Goal: Obtain resource: Download file/media

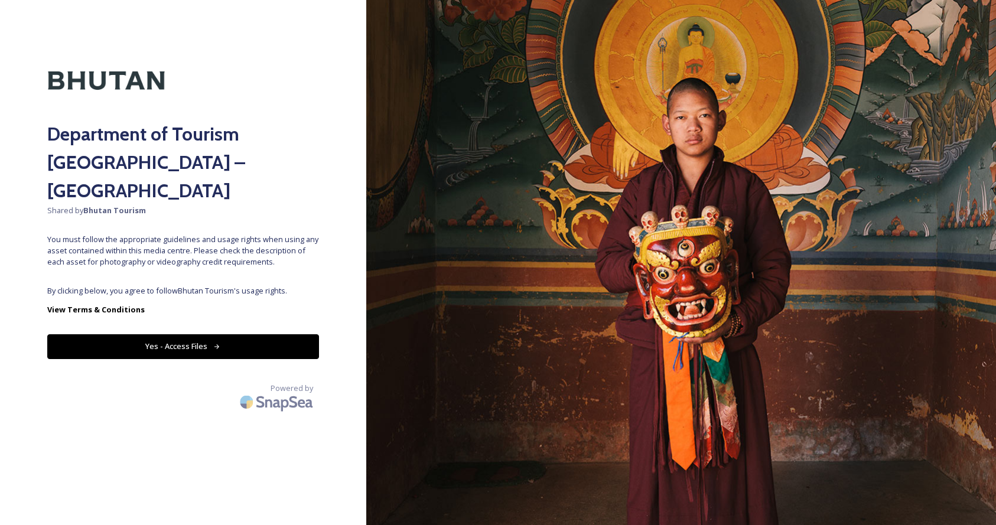
click at [163, 334] on button "Yes - Access Files" at bounding box center [183, 346] width 272 height 24
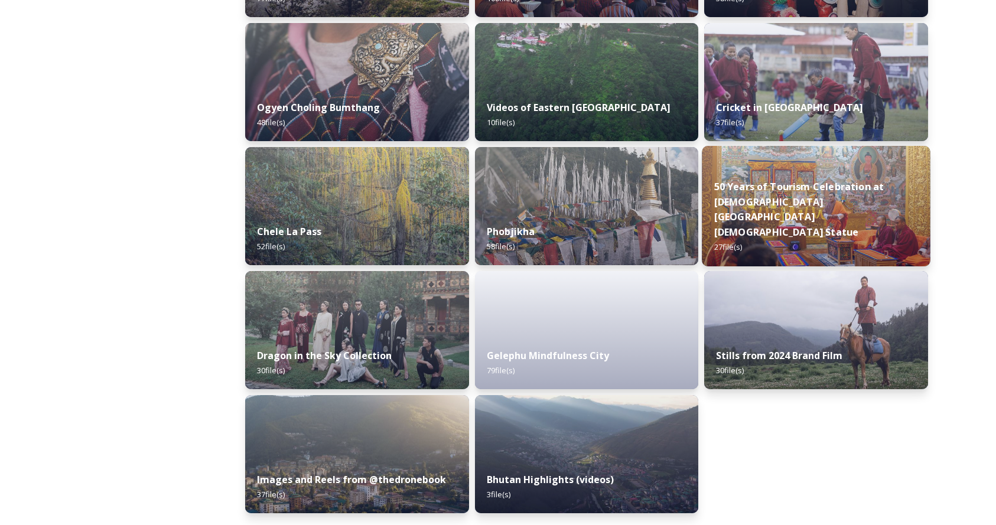
scroll to position [1904, 0]
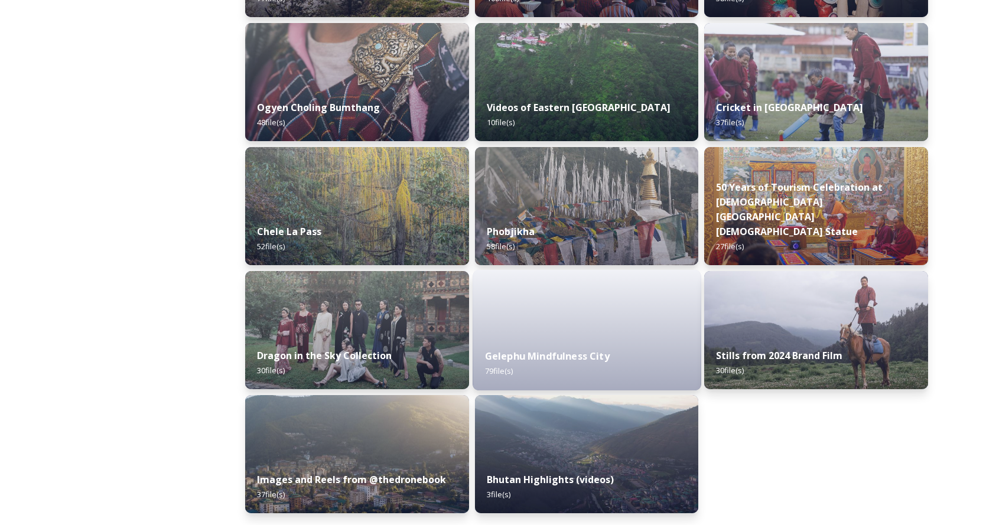
click at [598, 359] on strong "Gelephu Mindfulness City" at bounding box center [547, 356] width 125 height 13
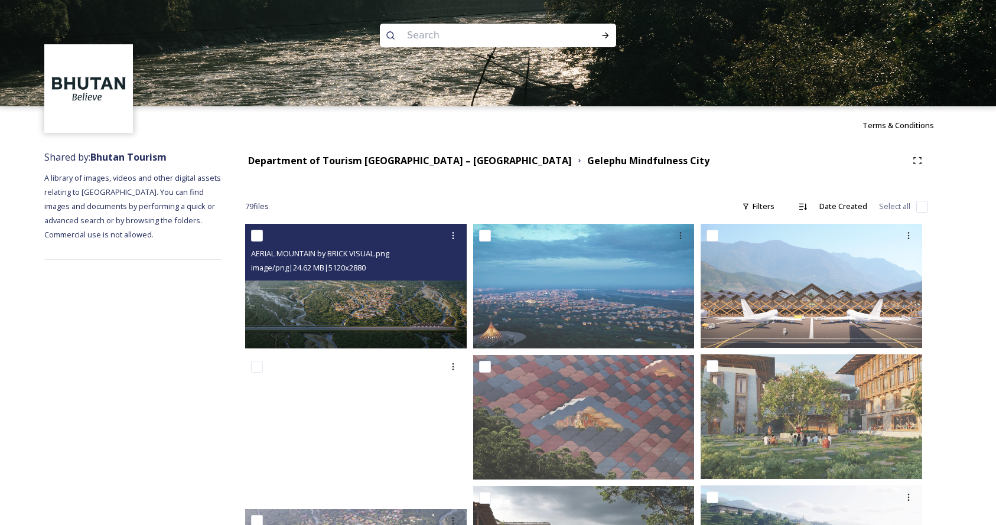
click at [258, 235] on input "checkbox" at bounding box center [257, 236] width 12 height 12
checkbox input "true"
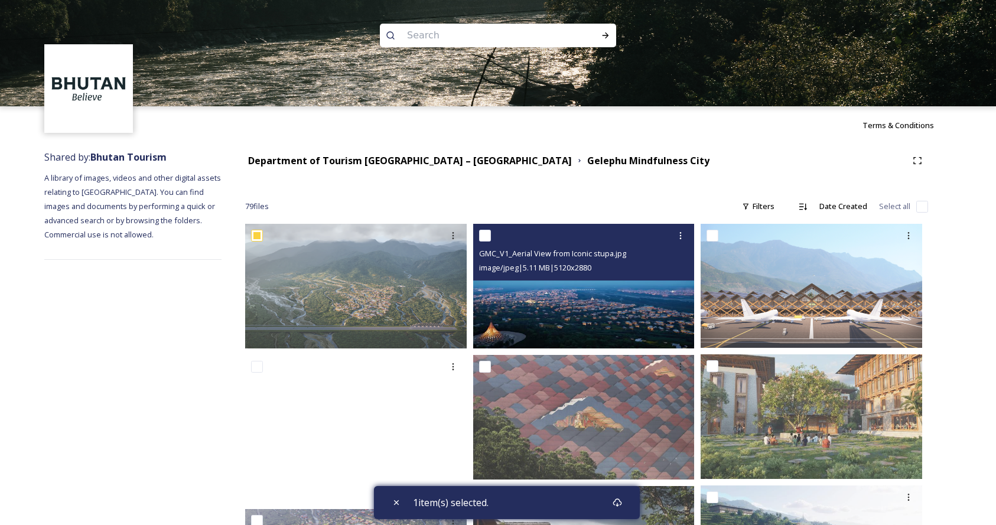
click at [483, 238] on input "checkbox" at bounding box center [485, 236] width 12 height 12
checkbox input "true"
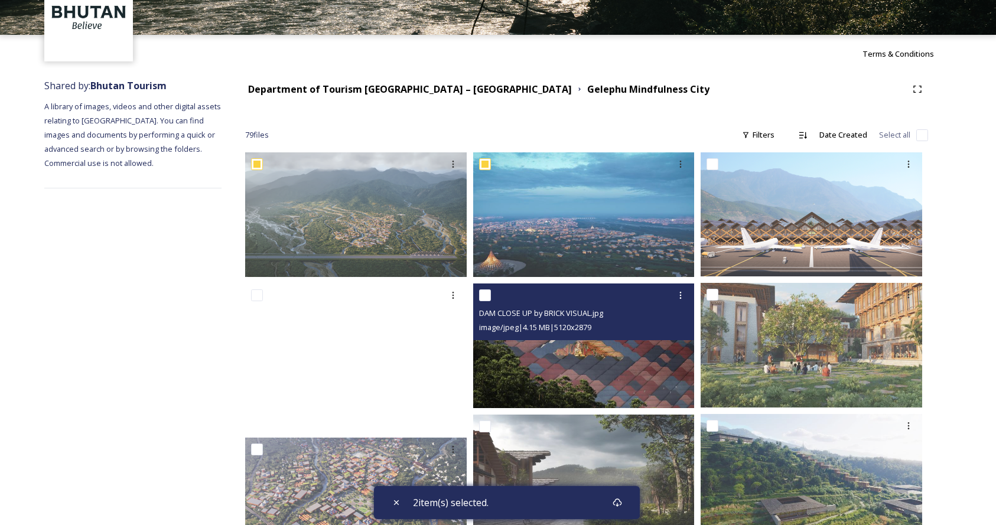
click at [483, 294] on input "checkbox" at bounding box center [485, 296] width 12 height 12
checkbox input "true"
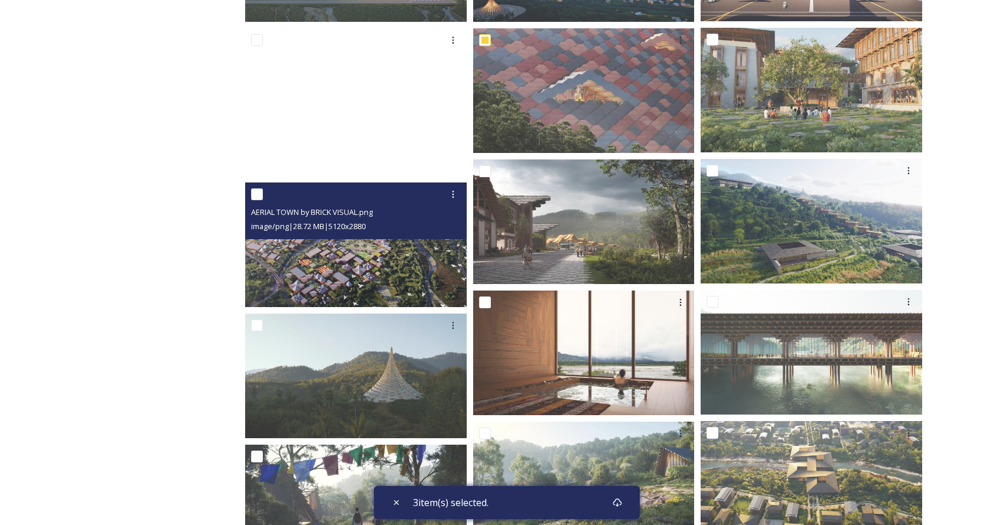
scroll to position [305, 0]
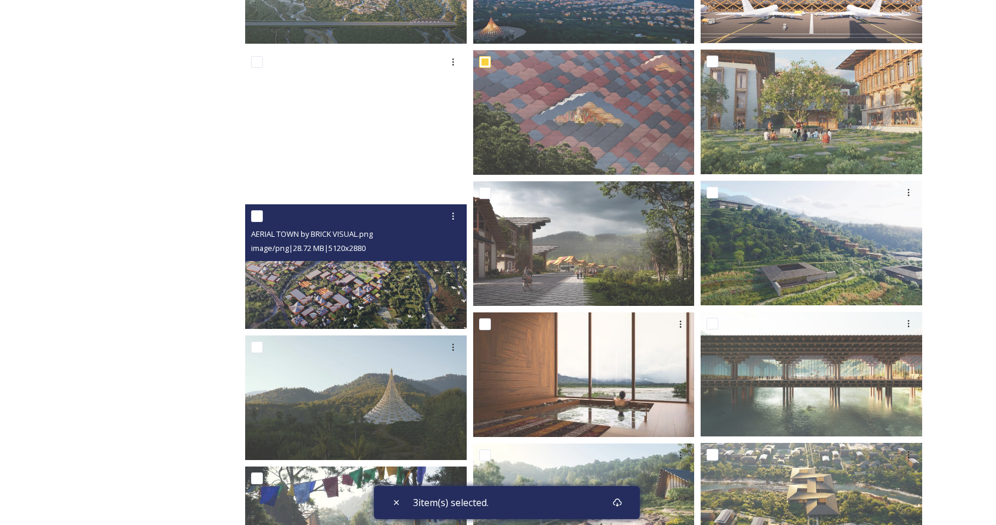
click at [255, 215] on input "checkbox" at bounding box center [257, 216] width 12 height 12
checkbox input "true"
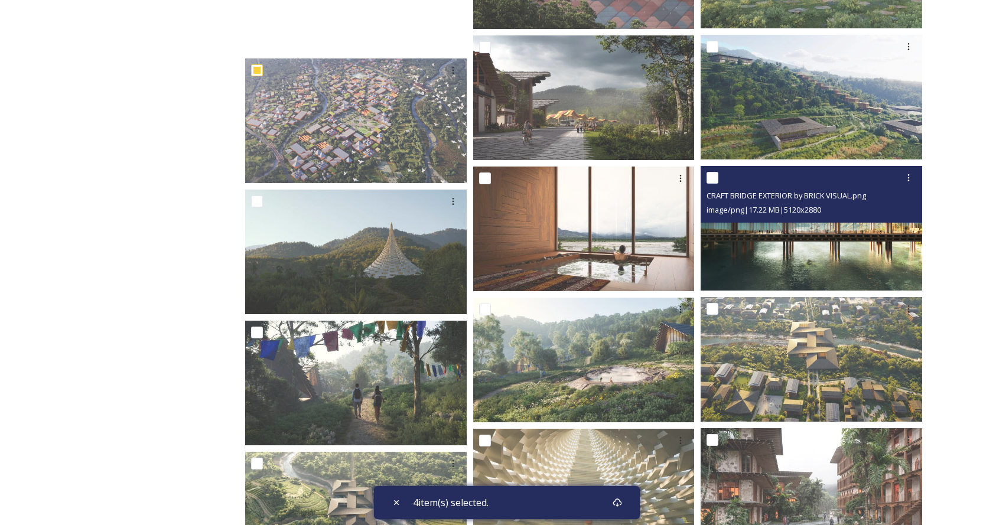
scroll to position [456, 0]
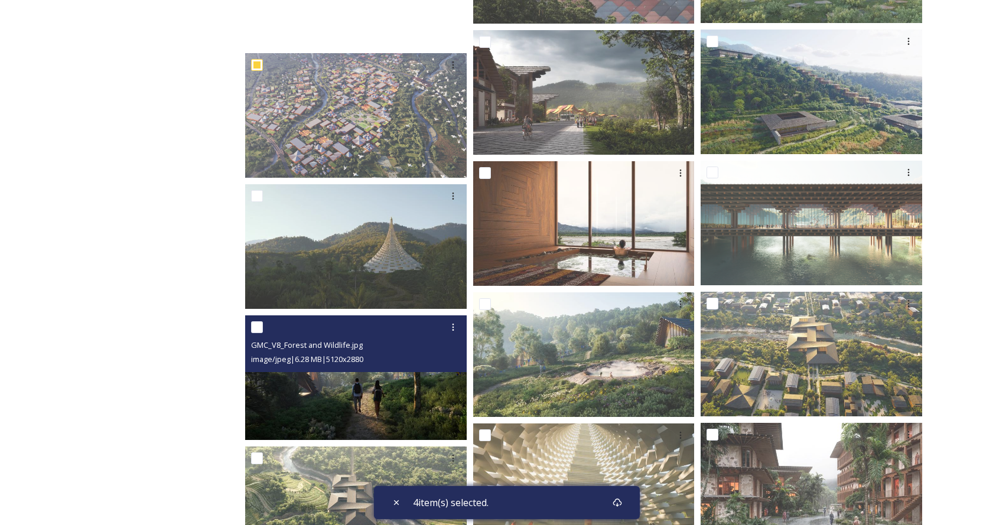
click at [255, 327] on input "checkbox" at bounding box center [257, 327] width 12 height 12
checkbox input "true"
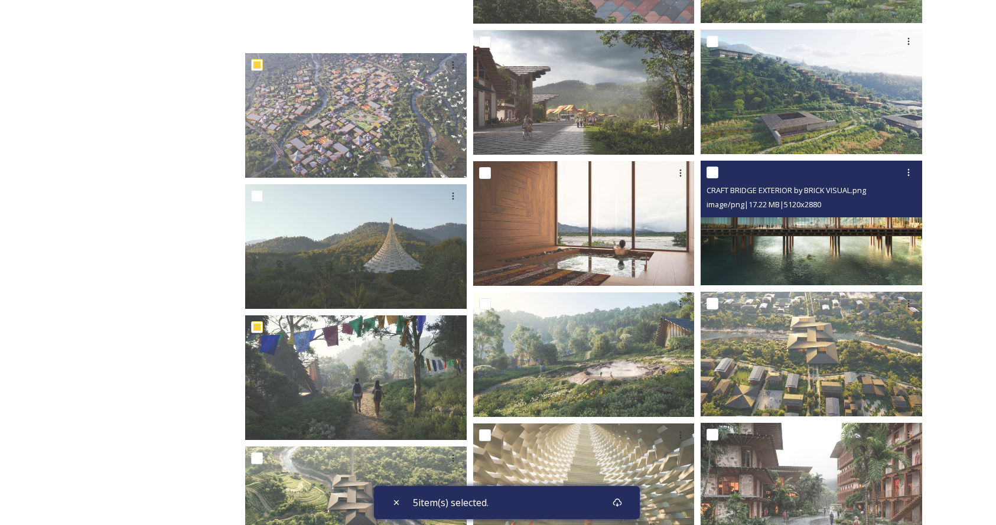
click at [716, 173] on input "checkbox" at bounding box center [713, 173] width 12 height 12
checkbox input "true"
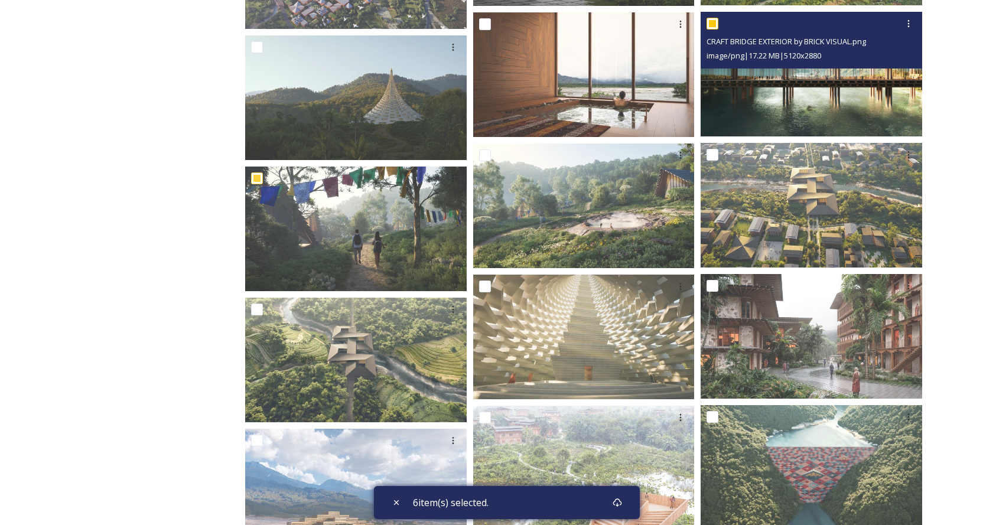
scroll to position [655, 0]
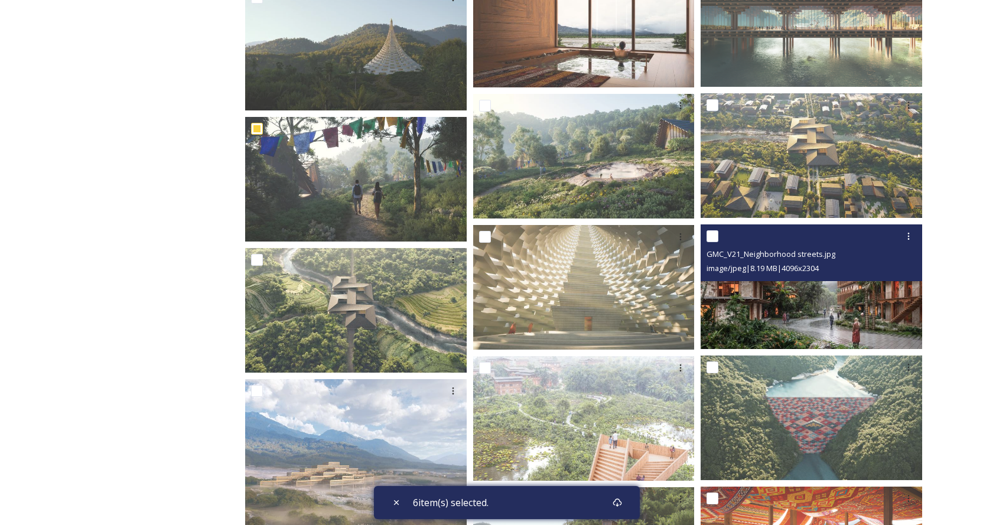
click at [713, 237] on input "checkbox" at bounding box center [713, 236] width 12 height 12
checkbox input "true"
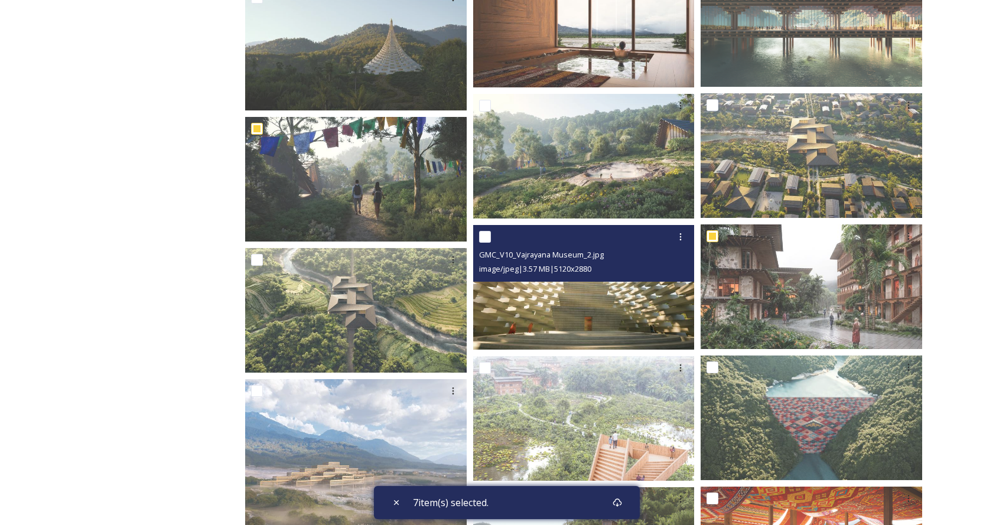
click at [487, 235] on input "checkbox" at bounding box center [485, 237] width 12 height 12
checkbox input "true"
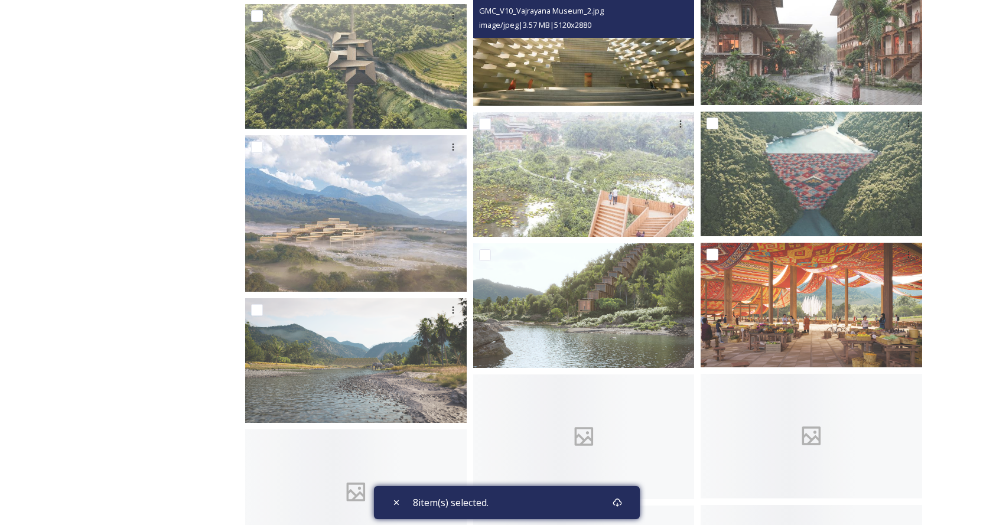
scroll to position [918, 0]
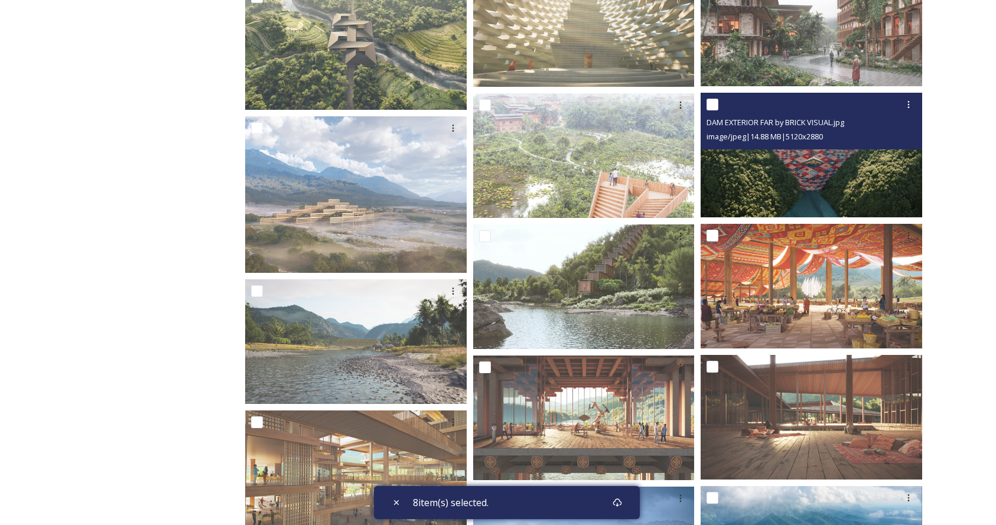
click at [711, 105] on input "checkbox" at bounding box center [713, 105] width 12 height 12
checkbox input "true"
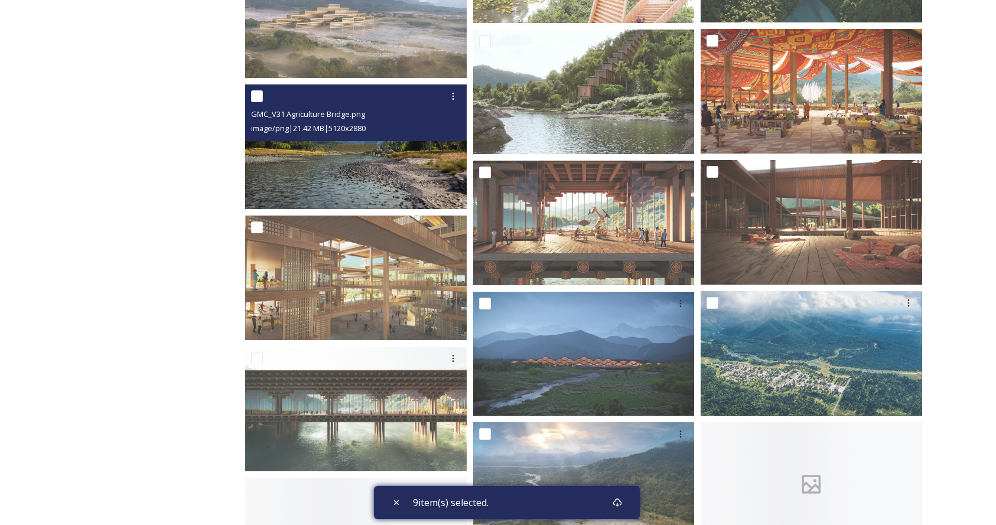
scroll to position [1119, 0]
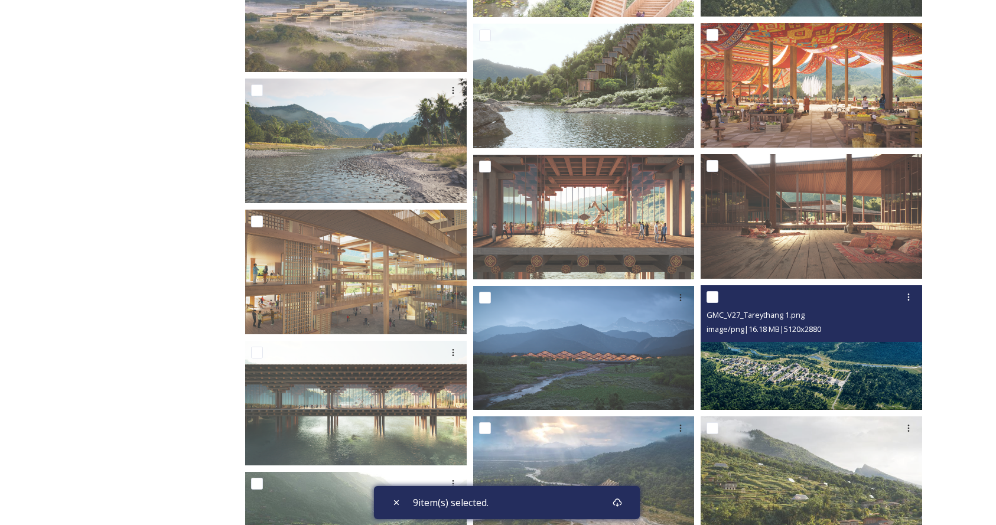
click at [716, 298] on input "checkbox" at bounding box center [713, 297] width 12 height 12
checkbox input "true"
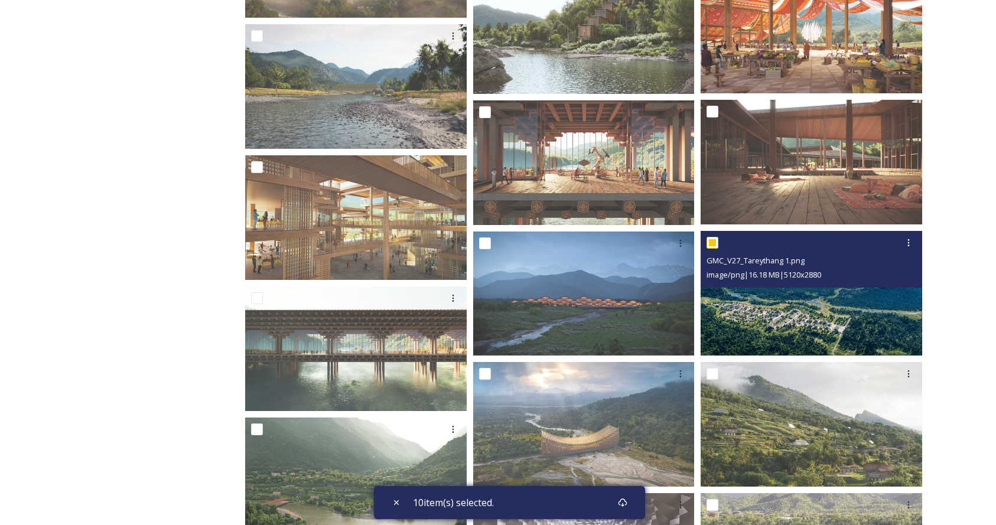
scroll to position [1183, 0]
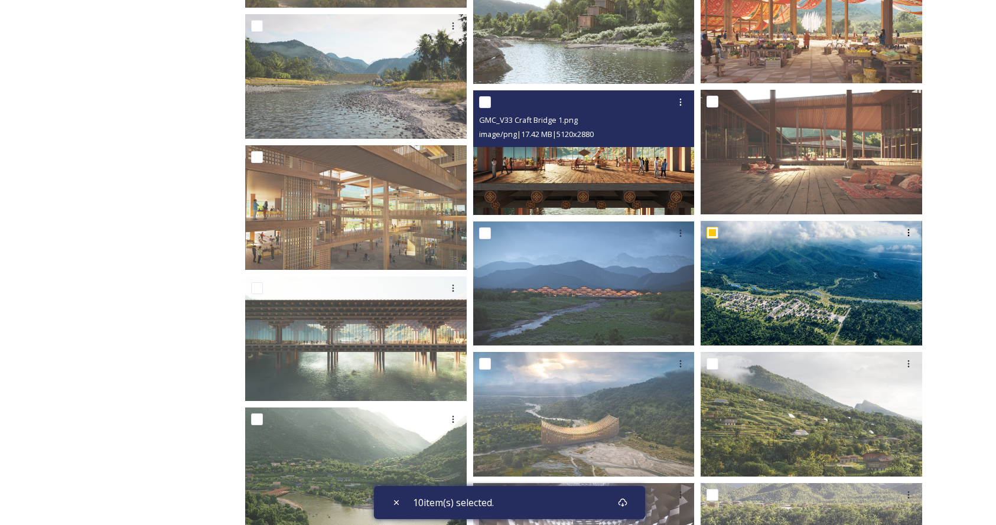
click at [489, 100] on input "checkbox" at bounding box center [485, 102] width 12 height 12
checkbox input "true"
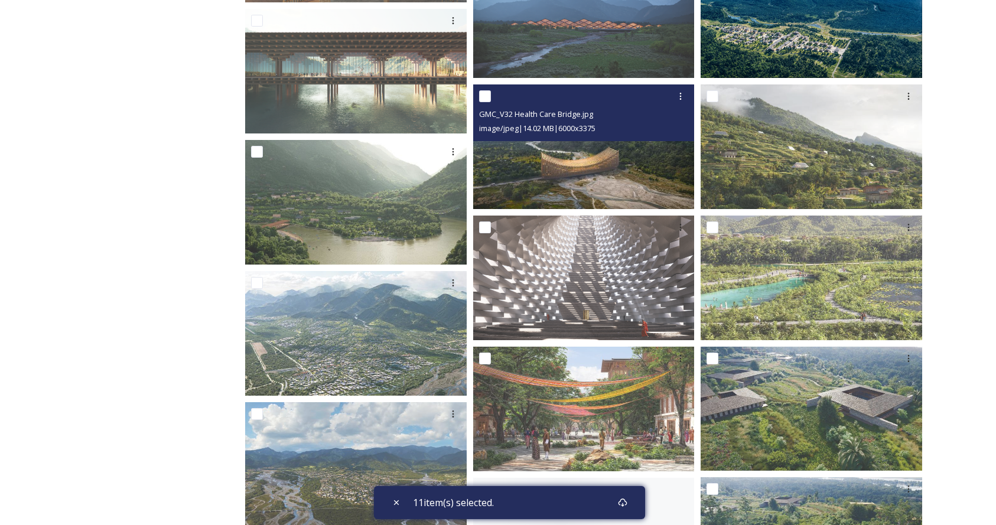
scroll to position [1437, 0]
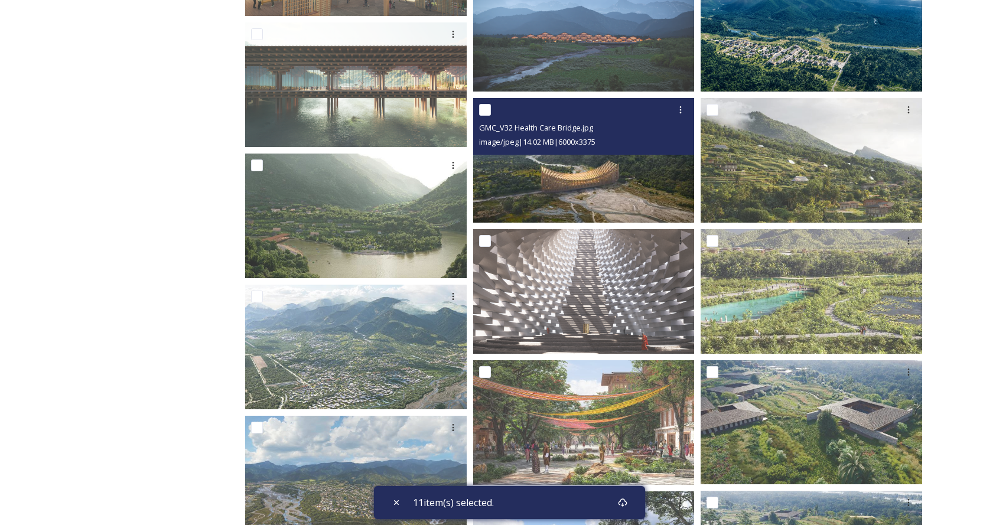
click at [489, 109] on input "checkbox" at bounding box center [485, 110] width 12 height 12
checkbox input "true"
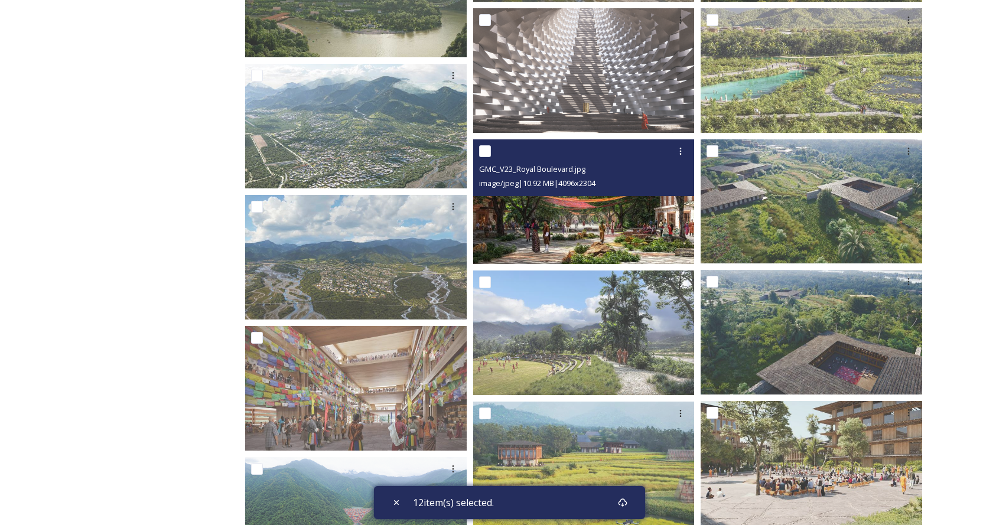
scroll to position [1659, 0]
click at [489, 151] on input "checkbox" at bounding box center [485, 151] width 12 height 12
checkbox input "true"
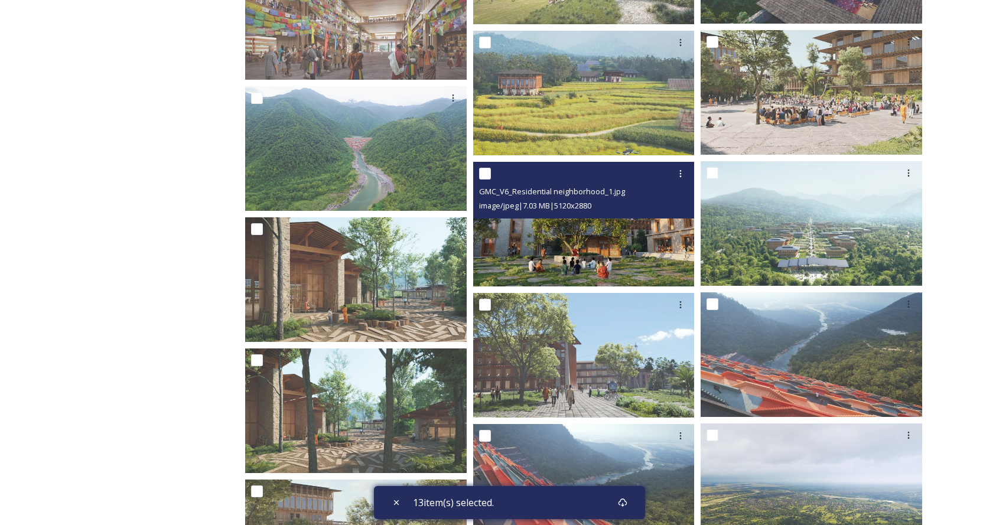
scroll to position [2030, 0]
click at [489, 172] on input "checkbox" at bounding box center [485, 173] width 12 height 12
checkbox input "true"
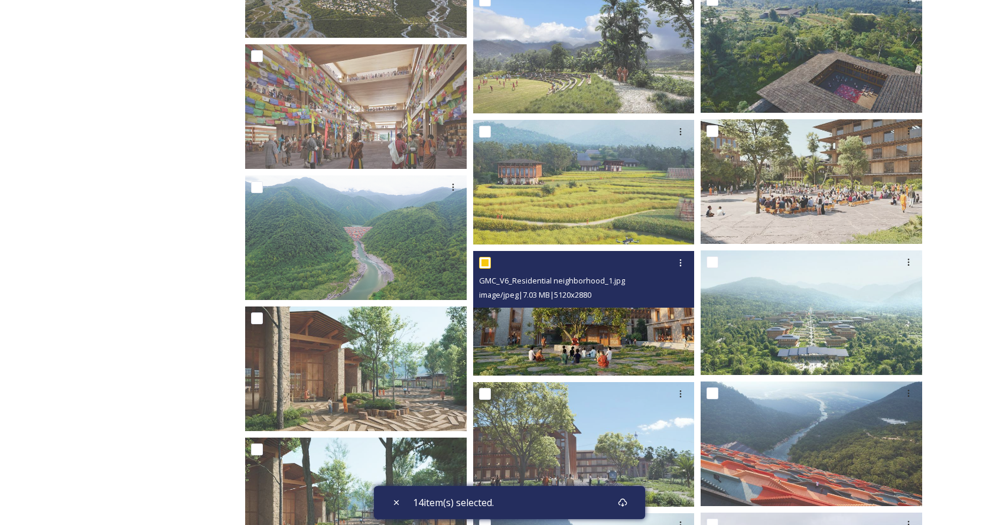
scroll to position [1937, 0]
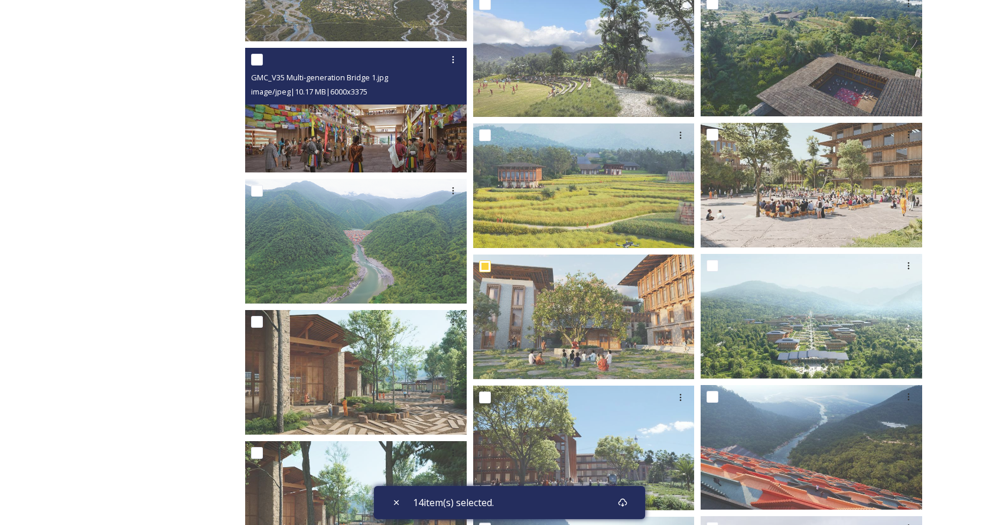
click at [259, 59] on input "checkbox" at bounding box center [257, 60] width 12 height 12
checkbox input "true"
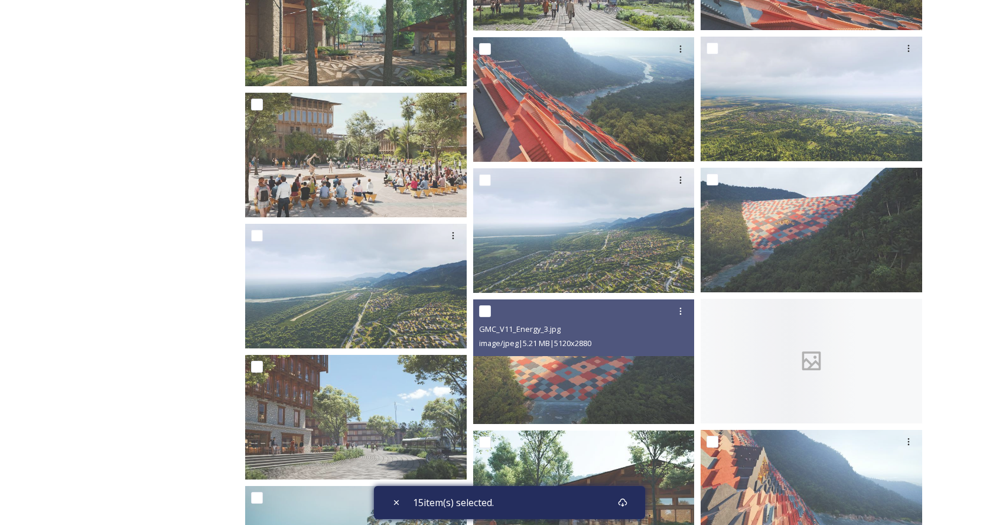
scroll to position [2402, 0]
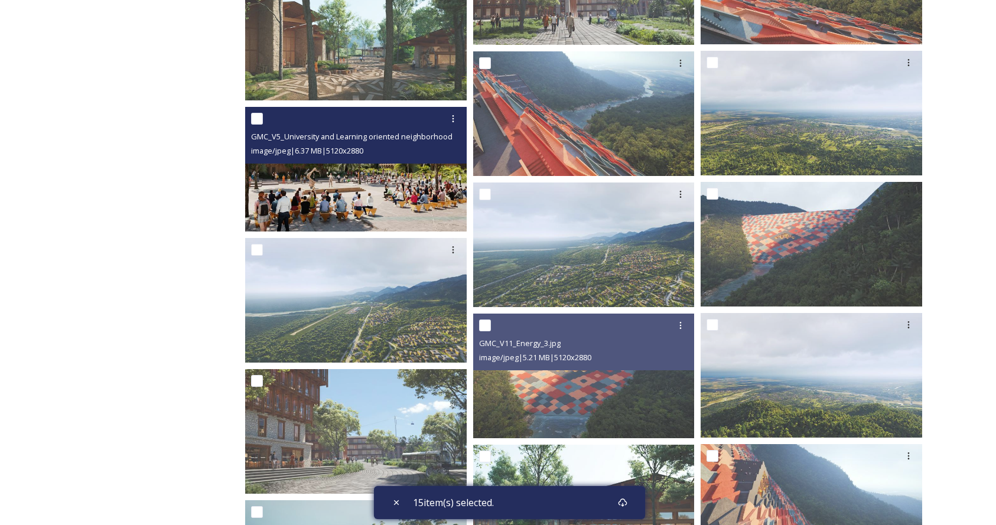
click at [257, 118] on input "checkbox" at bounding box center [257, 119] width 12 height 12
checkbox input "true"
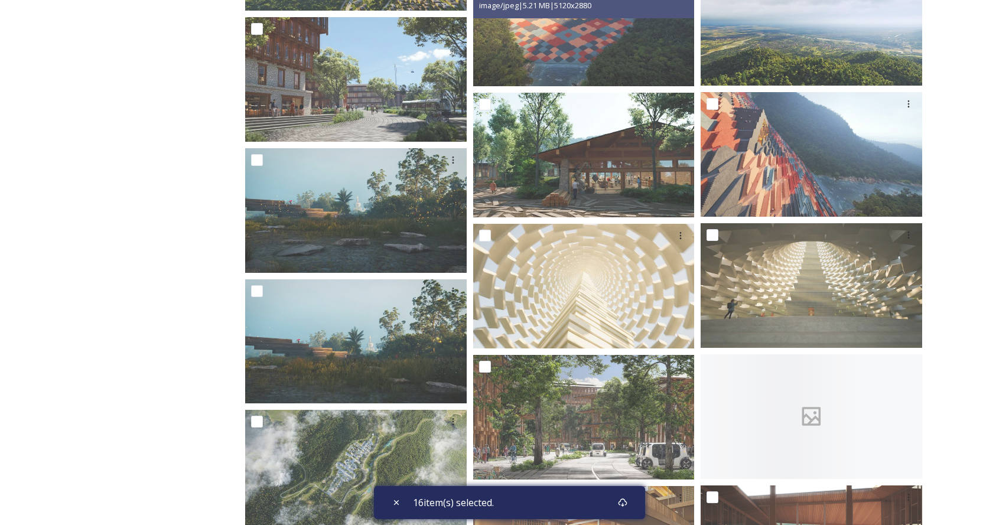
scroll to position [2737, 0]
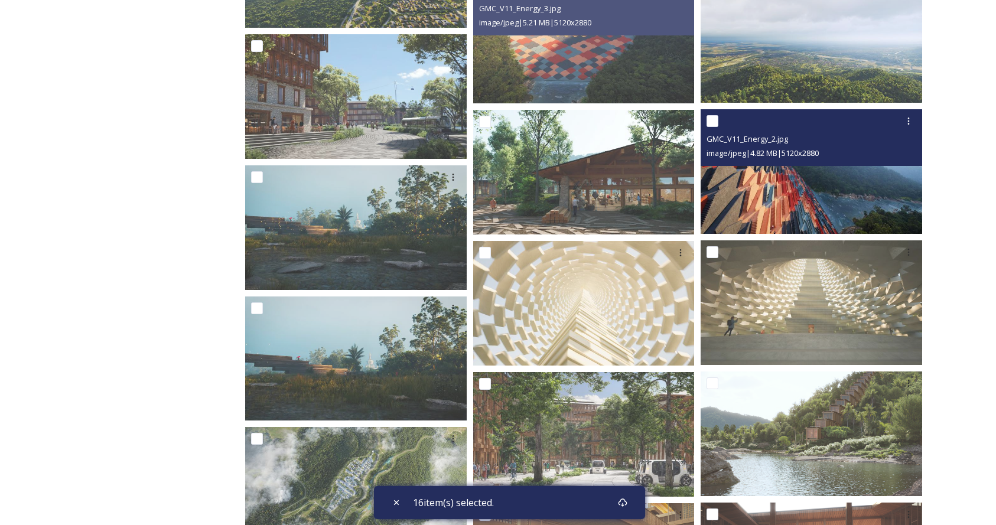
click at [716, 119] on input "checkbox" at bounding box center [713, 121] width 12 height 12
checkbox input "true"
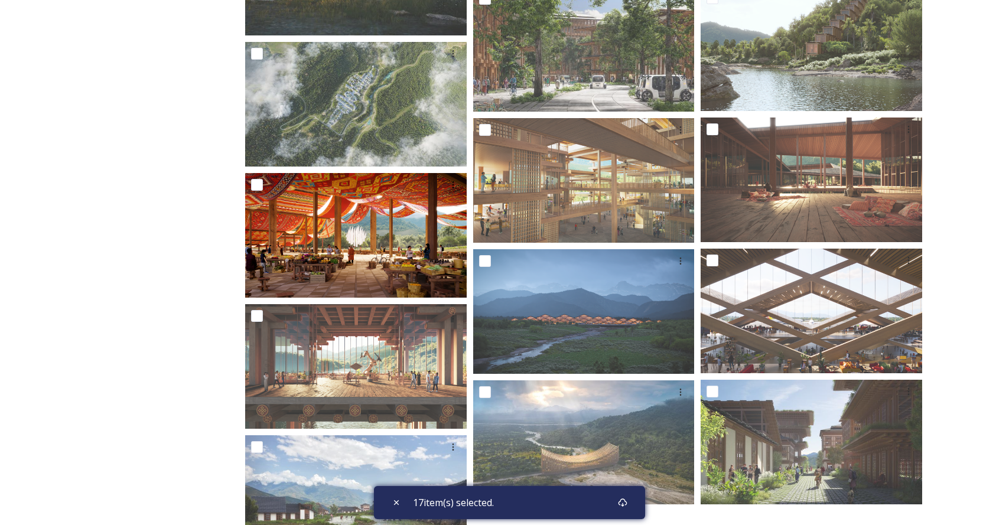
scroll to position [3121, 0]
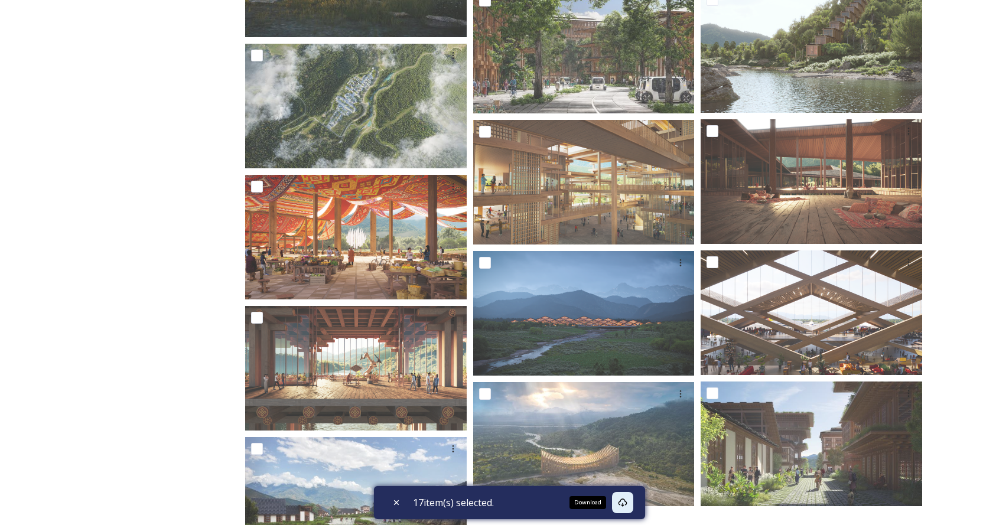
click at [628, 503] on icon at bounding box center [622, 502] width 9 height 9
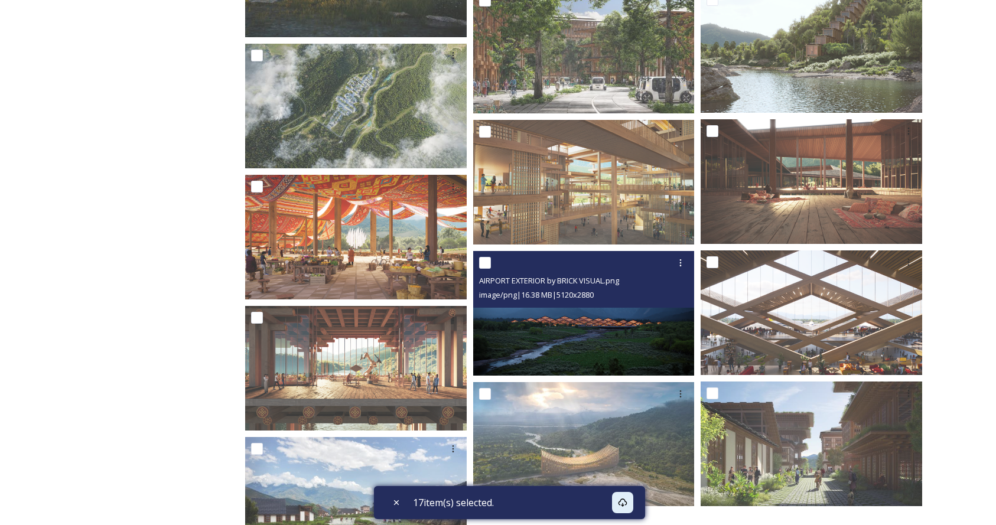
click at [481, 262] on input "checkbox" at bounding box center [485, 263] width 12 height 12
click at [486, 264] on input "checkbox" at bounding box center [485, 263] width 12 height 12
click at [485, 264] on input "checkbox" at bounding box center [485, 263] width 12 height 12
checkbox input "true"
click at [680, 259] on icon at bounding box center [680, 262] width 9 height 9
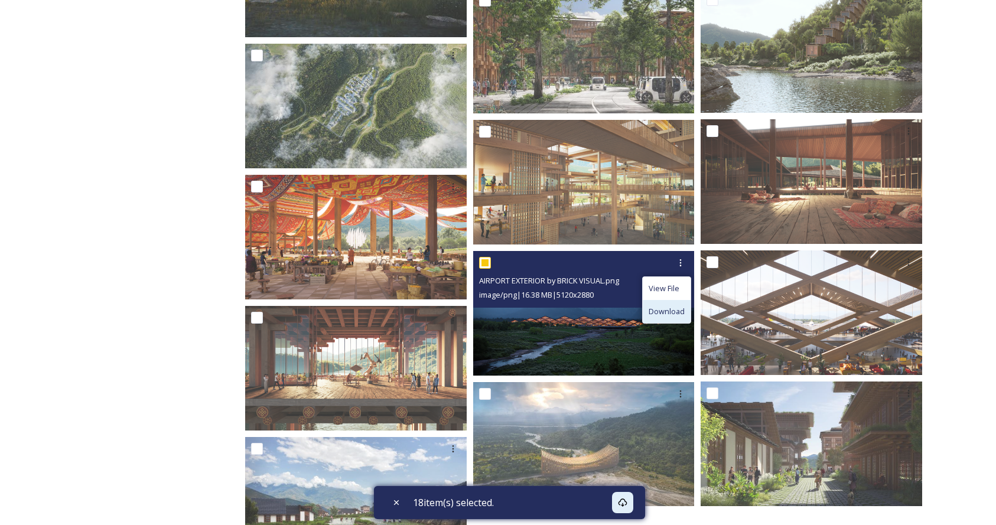
click at [673, 310] on span "Download" at bounding box center [667, 311] width 36 height 11
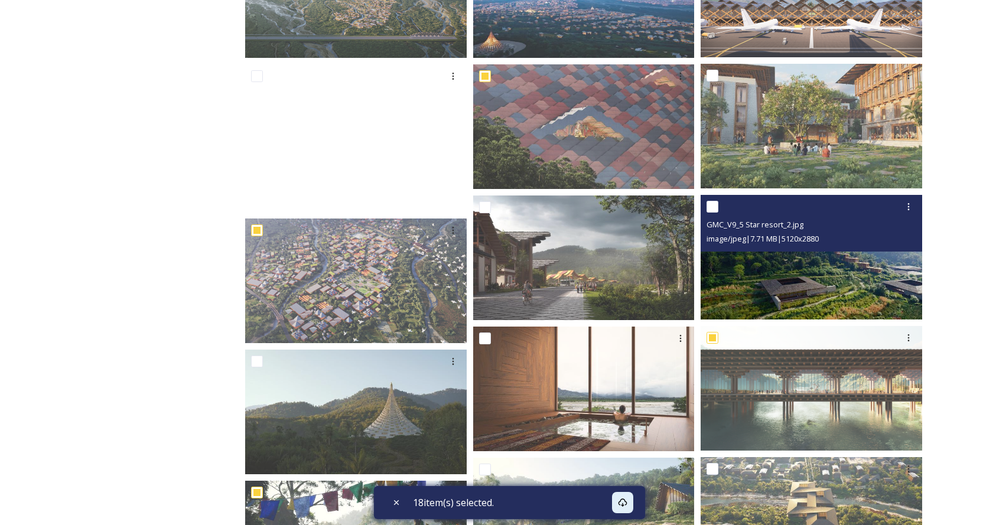
scroll to position [280, 0]
